Goal: Task Accomplishment & Management: Manage account settings

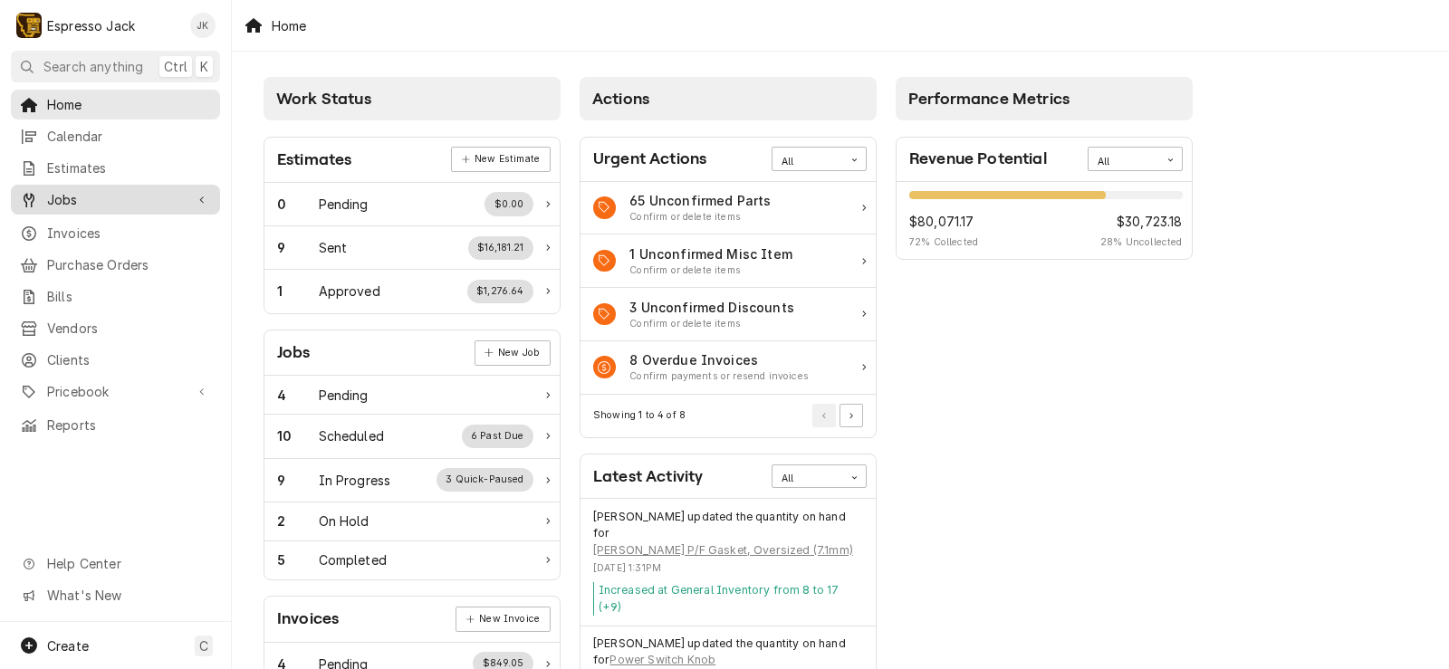
click at [95, 193] on span "Jobs" at bounding box center [115, 199] width 137 height 19
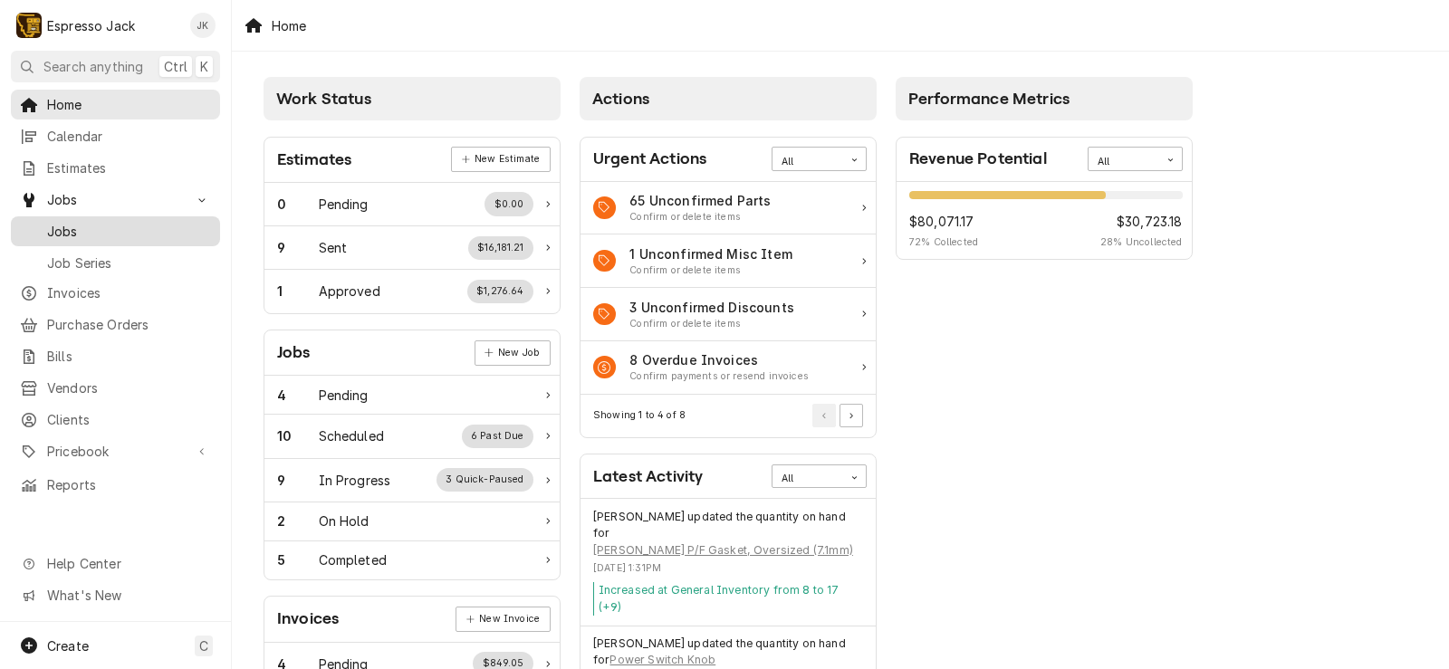
click at [84, 222] on span "Jobs" at bounding box center [129, 231] width 164 height 19
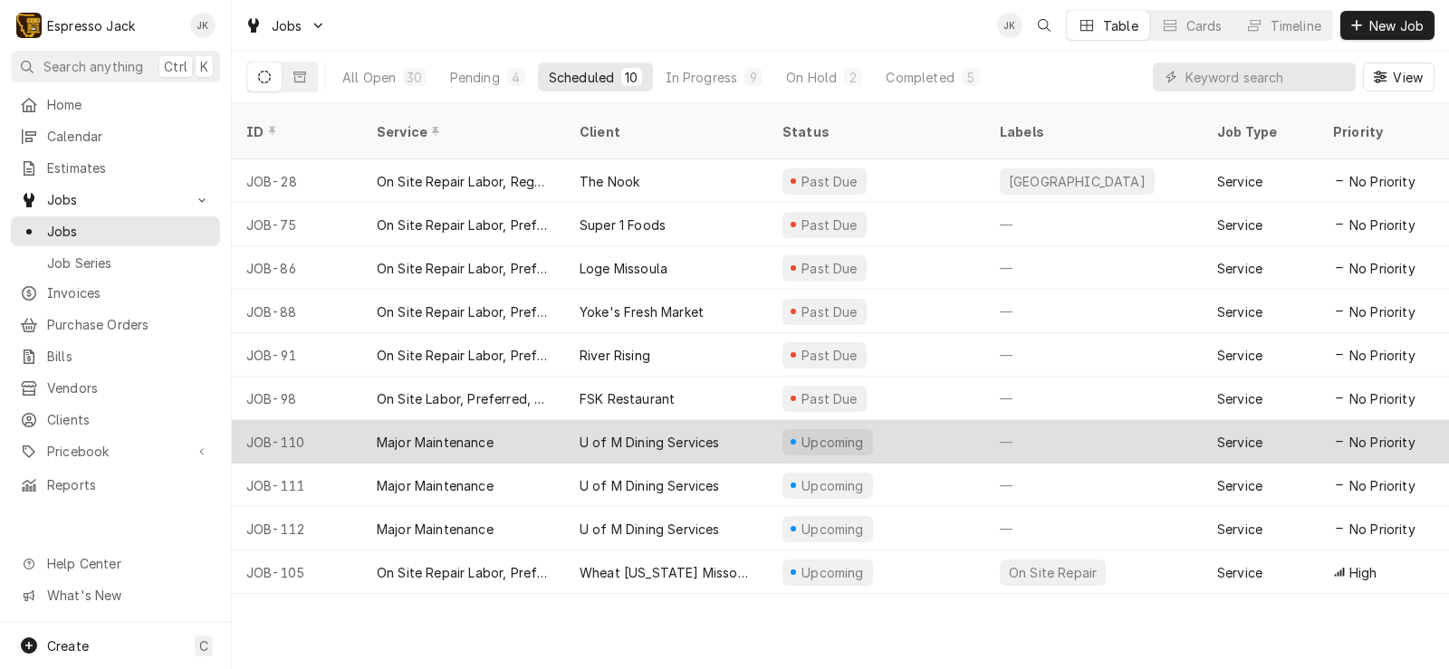
click at [671, 433] on div "U of M Dining Services" at bounding box center [650, 442] width 140 height 19
